Goal: Information Seeking & Learning: Learn about a topic

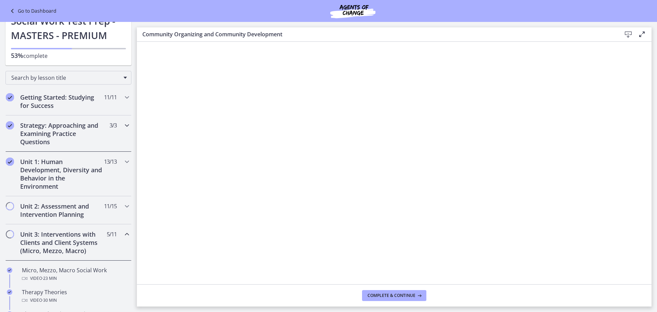
scroll to position [34, 0]
click at [56, 170] on h2 "Unit 1: Human Development, Diversity and Behavior in the Environment" at bounding box center [62, 173] width 84 height 33
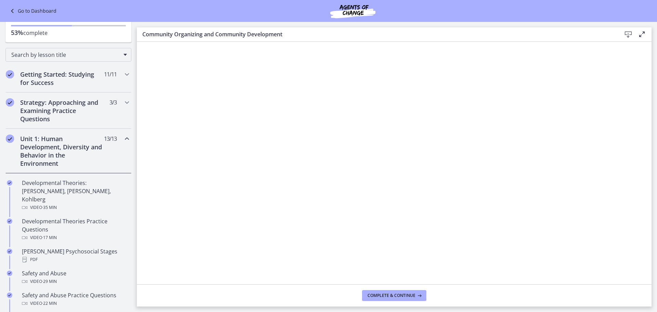
scroll to position [68, 0]
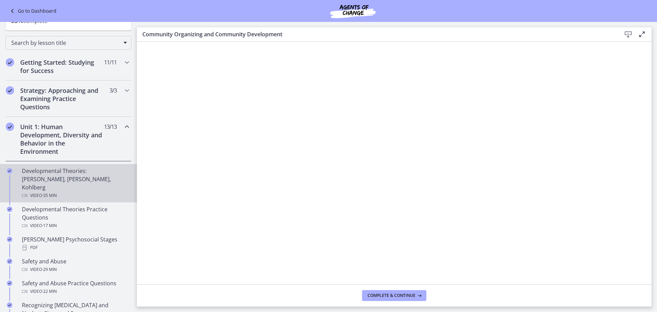
click at [61, 175] on div "Developmental Theories: [PERSON_NAME], [PERSON_NAME], Kohlberg Video · 35 min" at bounding box center [75, 183] width 107 height 33
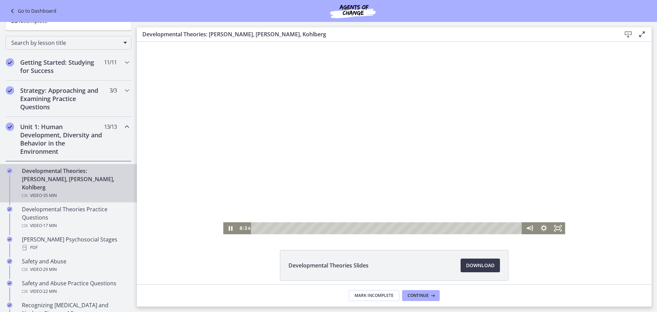
click at [515, 215] on div at bounding box center [394, 138] width 342 height 192
click at [226, 226] on icon "Play Video" at bounding box center [231, 228] width 17 height 14
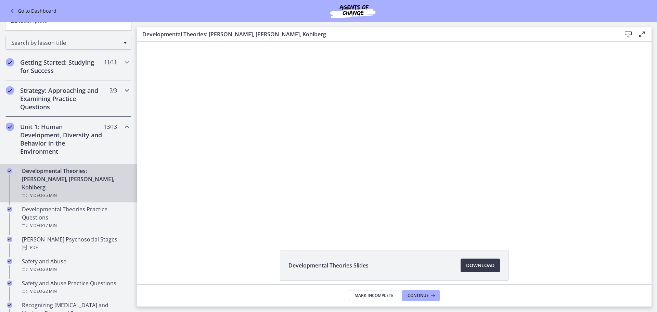
scroll to position [34, 0]
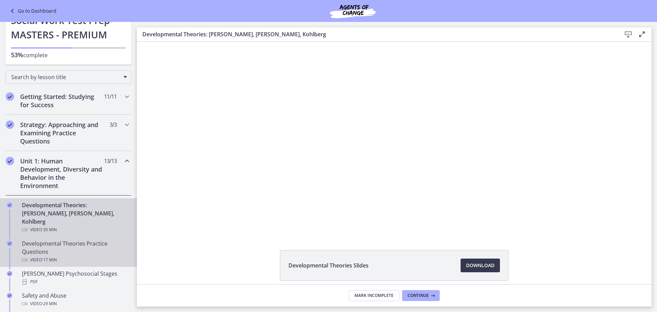
click at [78, 240] on div "Developmental Theories Practice Questions Video · 17 min" at bounding box center [75, 251] width 107 height 25
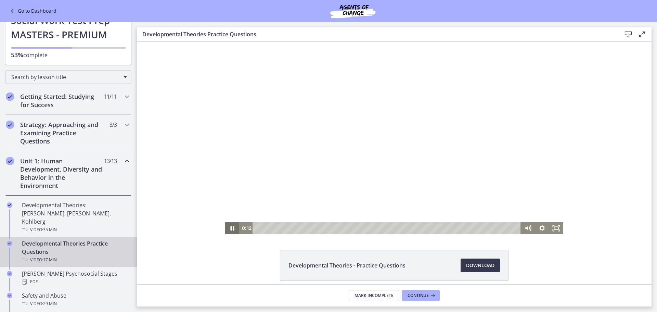
click at [230, 229] on icon "Pause" at bounding box center [232, 228] width 4 height 4
click at [231, 229] on icon "Play Video" at bounding box center [233, 228] width 4 height 6
drag, startPoint x: 338, startPoint y: 229, endPoint x: 331, endPoint y: 229, distance: 6.9
click at [331, 229] on div "Playbar" at bounding box center [333, 228] width 4 height 4
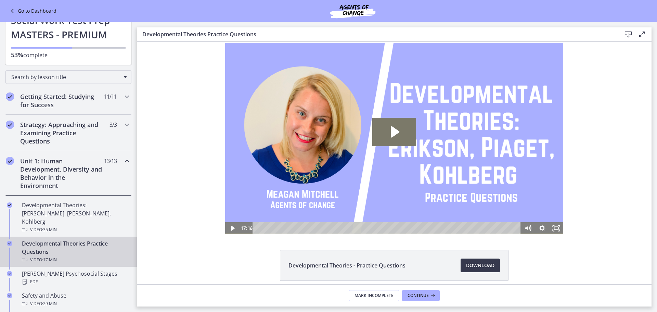
scroll to position [29, 0]
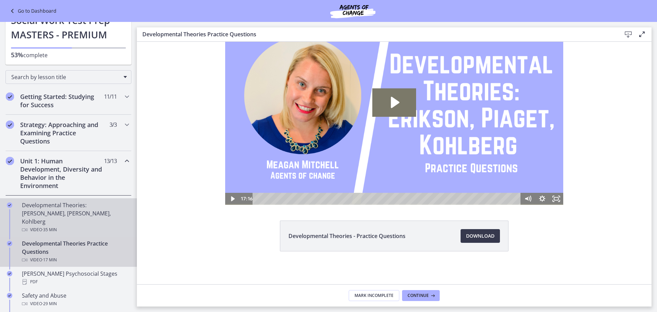
click at [107, 214] on div "Developmental Theories: [PERSON_NAME], [PERSON_NAME], Kohlberg Video · 35 min" at bounding box center [75, 217] width 107 height 33
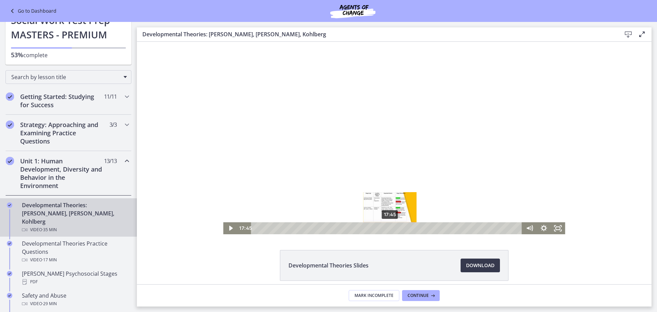
drag, startPoint x: 364, startPoint y: 229, endPoint x: 388, endPoint y: 227, distance: 23.7
click at [388, 227] on div "Playbar" at bounding box center [390, 228] width 4 height 4
click at [229, 227] on icon "Play Video" at bounding box center [231, 228] width 4 height 5
click at [407, 226] on div "20:17" at bounding box center [388, 228] width 263 height 12
drag, startPoint x: 226, startPoint y: 81, endPoint x: 376, endPoint y: 102, distance: 152.0
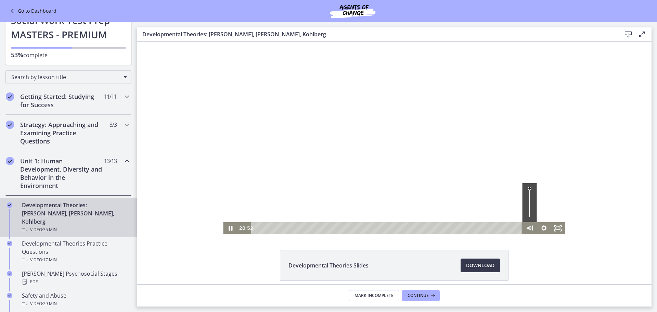
click at [376, 102] on div at bounding box center [394, 138] width 342 height 192
click at [229, 227] on icon "Play Video" at bounding box center [231, 228] width 4 height 5
click at [228, 227] on icon "Pause" at bounding box center [230, 228] width 5 height 5
click at [229, 229] on icon "Play Video" at bounding box center [231, 228] width 4 height 5
click at [226, 226] on icon "Pause" at bounding box center [230, 228] width 14 height 12
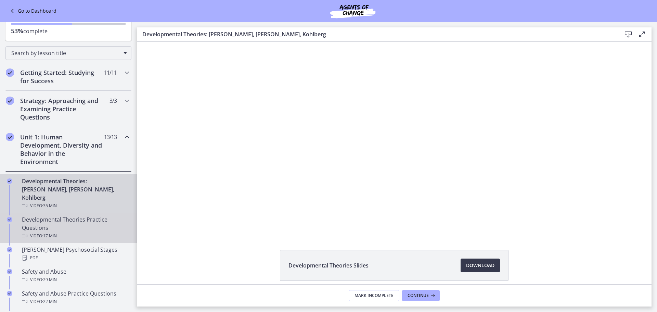
scroll to position [68, 0]
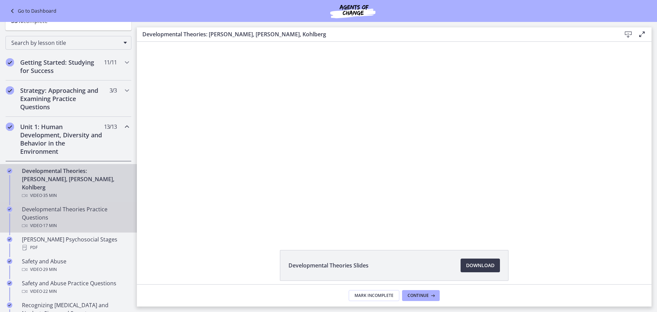
click at [109, 205] on div "Developmental Theories Practice Questions Video · 17 min" at bounding box center [75, 217] width 107 height 25
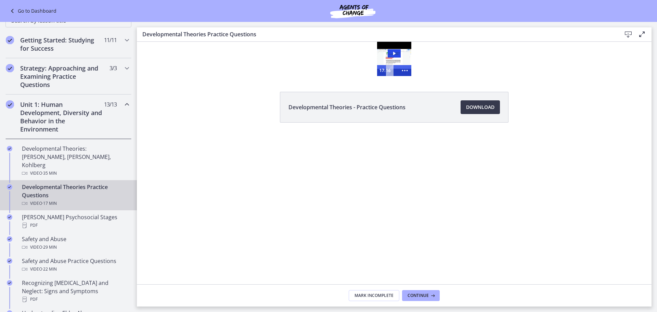
scroll to position [137, 0]
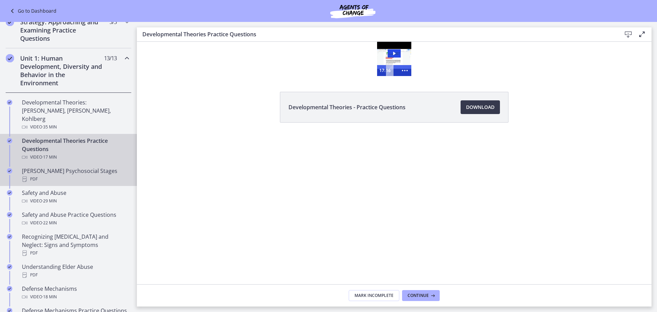
click at [75, 167] on div "[PERSON_NAME] Psychosocial Stages PDF" at bounding box center [75, 175] width 107 height 16
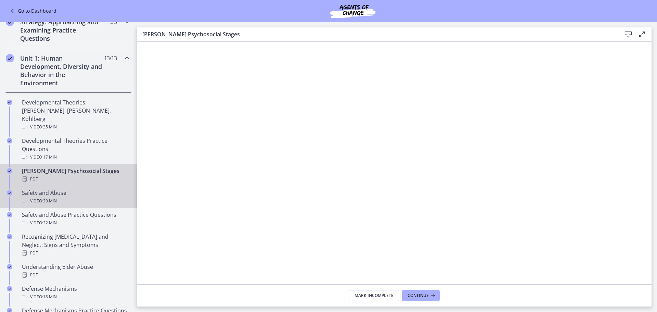
scroll to position [171, 0]
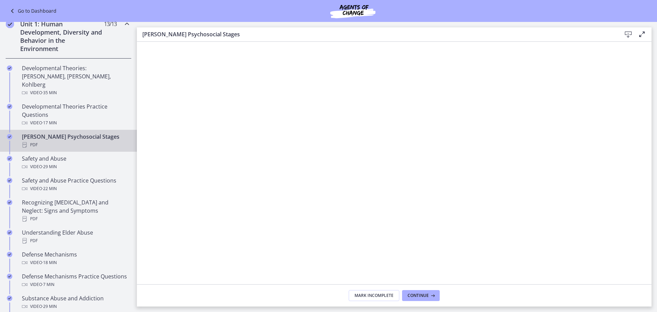
drag, startPoint x: 382, startPoint y: 290, endPoint x: 628, endPoint y: 36, distance: 354.0
click at [628, 36] on icon at bounding box center [629, 34] width 8 height 8
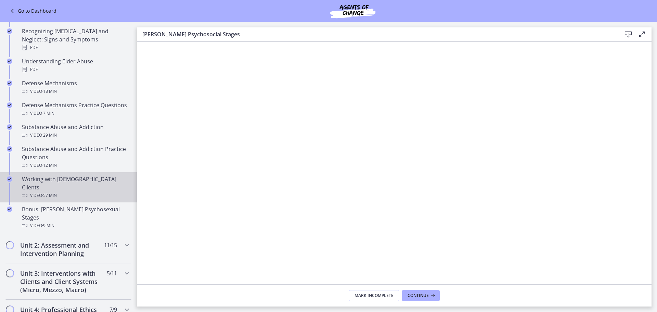
scroll to position [377, 0]
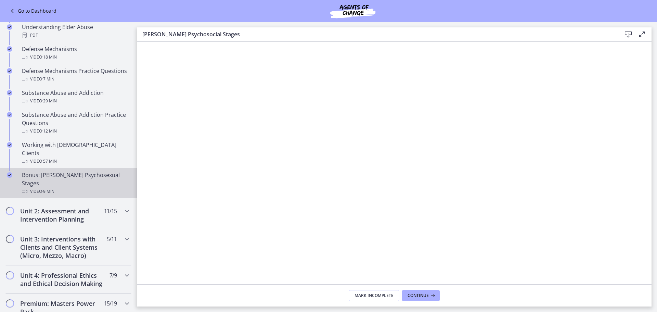
click at [97, 187] on div "Video · 9 min" at bounding box center [75, 191] width 107 height 8
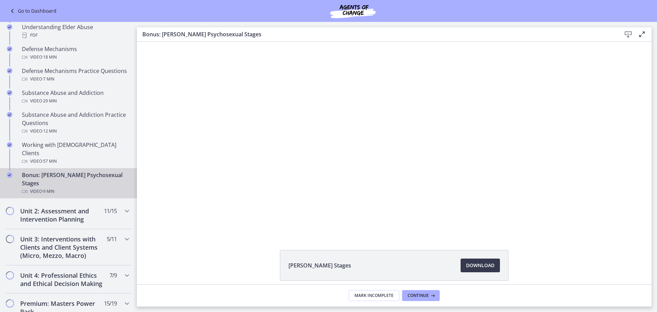
click at [596, 232] on div "Click for sound @keyframes VOLUME_SMALL_WAVE_FLASH { 0% { opacity: 0; } 33% { o…" at bounding box center [394, 138] width 515 height 192
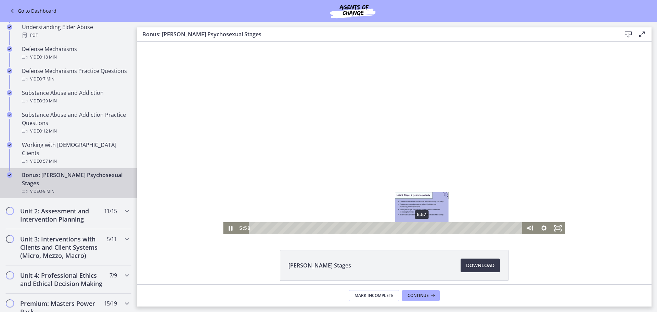
drag, startPoint x: 498, startPoint y: 228, endPoint x: 420, endPoint y: 226, distance: 78.4
click at [420, 226] on div "Playbar" at bounding box center [422, 228] width 4 height 4
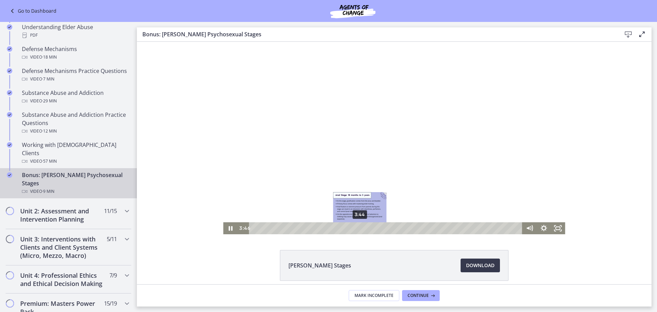
click at [357, 225] on div "3:44" at bounding box center [386, 228] width 265 height 12
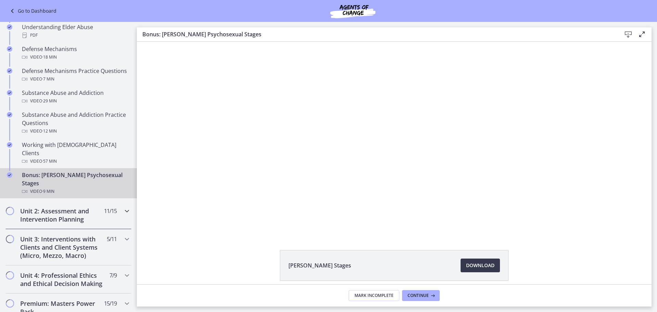
click at [78, 207] on h2 "Unit 2: Assessment and Intervention Planning" at bounding box center [62, 215] width 84 height 16
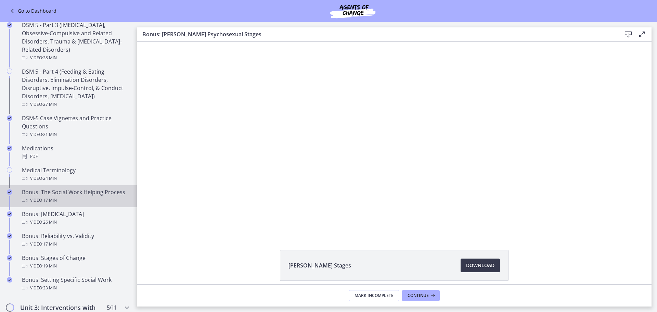
click at [99, 192] on div "Bonus: The Social Work Helping Process Video · 17 min" at bounding box center [75, 196] width 107 height 16
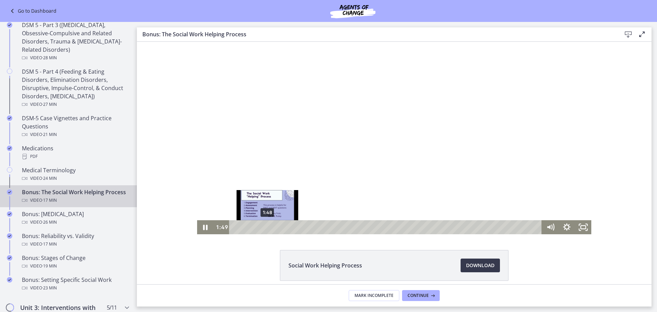
drag, startPoint x: 233, startPoint y: 227, endPoint x: 265, endPoint y: 225, distance: 31.9
click at [265, 225] on div "Playbar" at bounding box center [267, 227] width 4 height 4
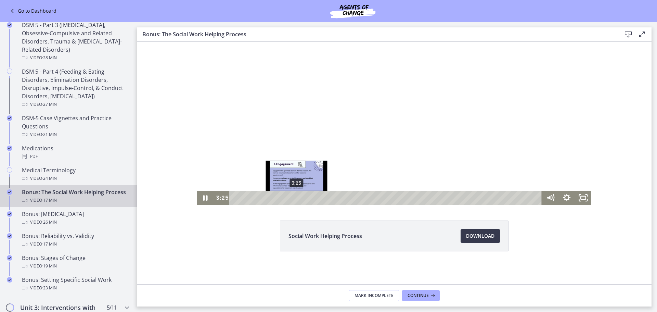
drag, startPoint x: 269, startPoint y: 197, endPoint x: 294, endPoint y: 199, distance: 24.8
click at [294, 199] on div "Playbar" at bounding box center [296, 198] width 4 height 4
drag, startPoint x: 296, startPoint y: 197, endPoint x: 286, endPoint y: 197, distance: 9.9
click at [287, 197] on div "Playbar" at bounding box center [289, 198] width 4 height 4
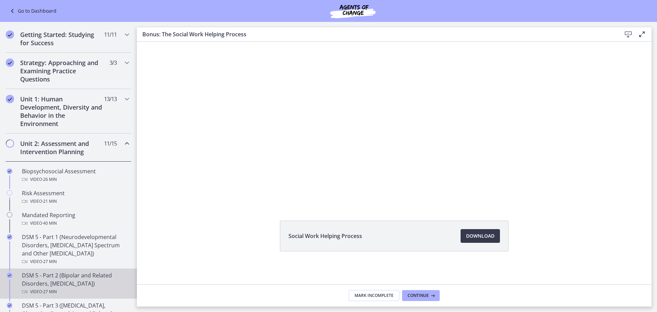
scroll to position [68, 0]
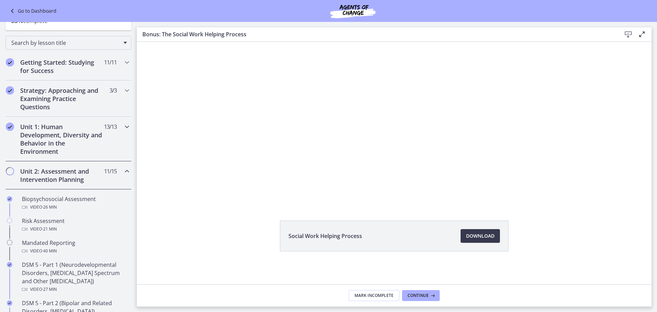
click at [123, 126] on icon "Chapters" at bounding box center [127, 127] width 8 height 8
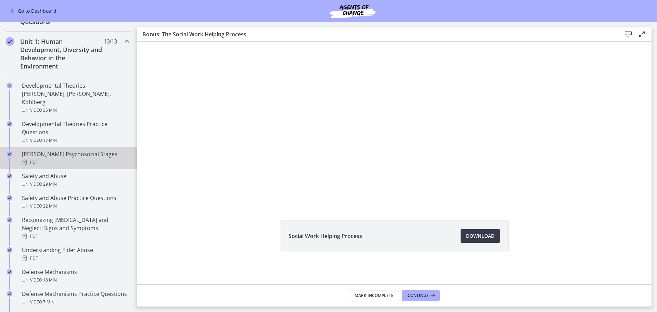
scroll to position [103, 0]
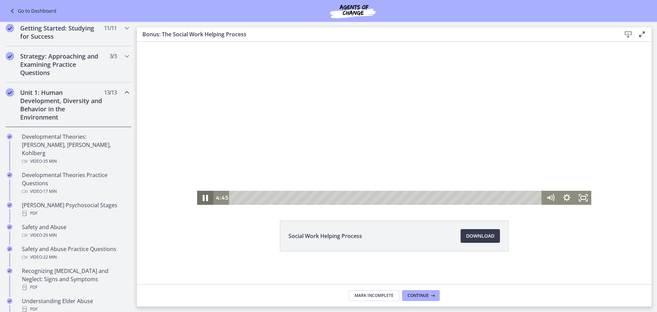
click at [205, 197] on icon "Pause" at bounding box center [206, 197] width 20 height 17
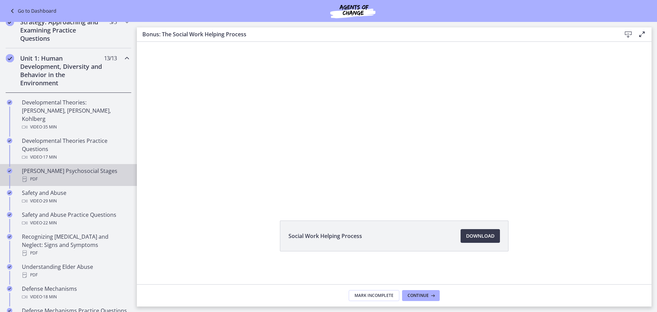
scroll to position [171, 0]
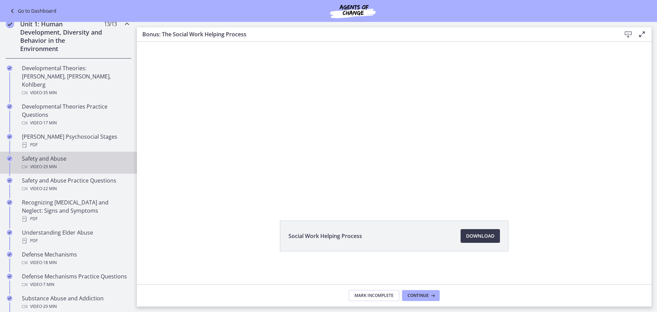
click at [61, 163] on div "Video · 29 min" at bounding box center [75, 167] width 107 height 8
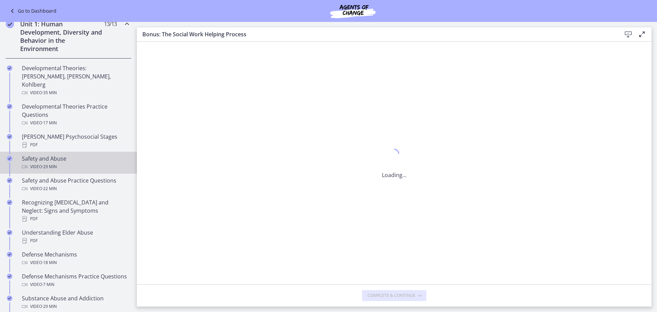
scroll to position [0, 0]
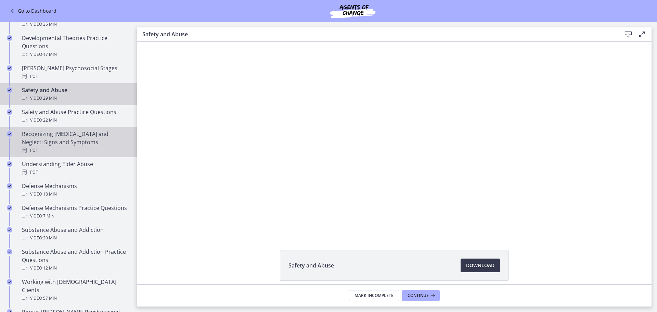
scroll to position [274, 0]
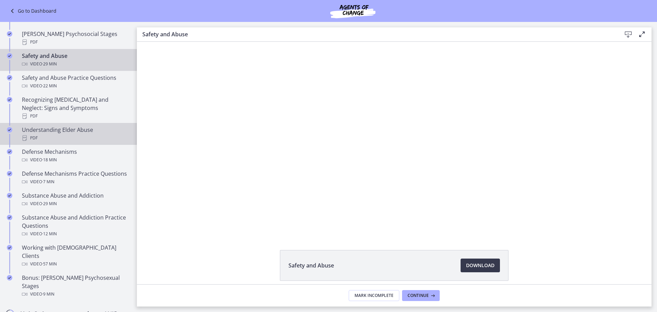
click at [83, 126] on div "Understanding Elder Abuse PDF" at bounding box center [75, 134] width 107 height 16
